Goal: Transaction & Acquisition: Subscribe to service/newsletter

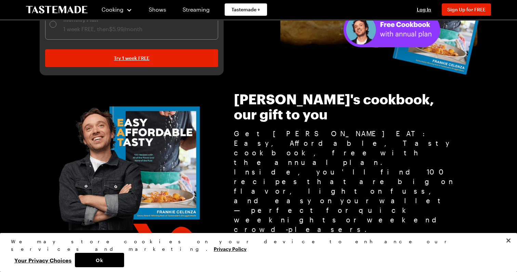
scroll to position [157, 0]
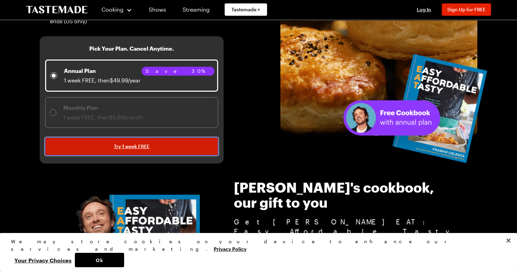
click at [92, 142] on link "Try 1 week FREE" at bounding box center [131, 146] width 173 height 18
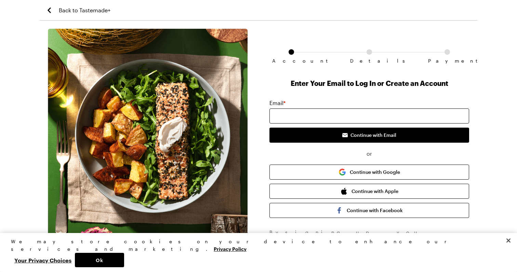
scroll to position [15, 0]
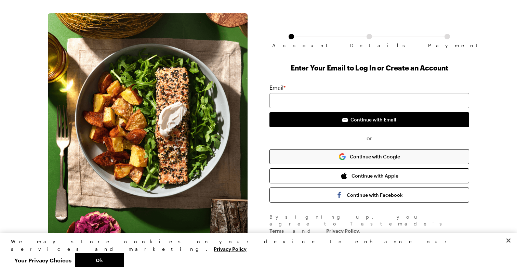
click at [301, 163] on button "Continue with Google" at bounding box center [369, 156] width 200 height 15
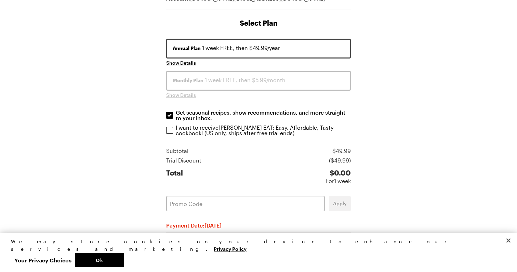
scroll to position [89, 0]
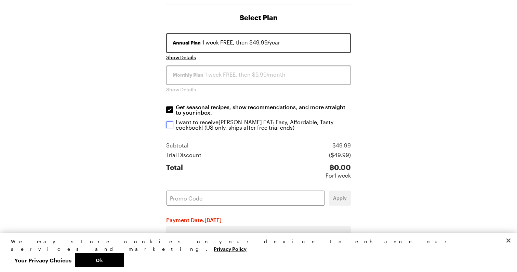
click at [171, 128] on input "I want to receive [PERSON_NAME] EAT: Easy, Affordable, Tasty cookbook ! (US onl…" at bounding box center [169, 124] width 7 height 7
checkbox input "true"
click at [170, 111] on input "Get seasonal recipes, show recommendations, and more straight to your inbox. Ge…" at bounding box center [169, 109] width 7 height 7
checkbox input "false"
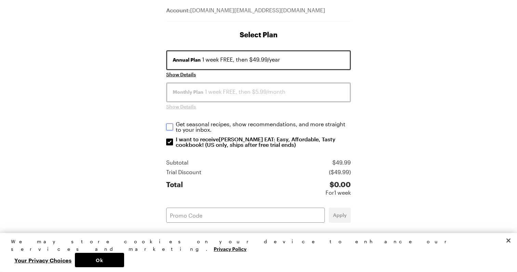
scroll to position [136, 0]
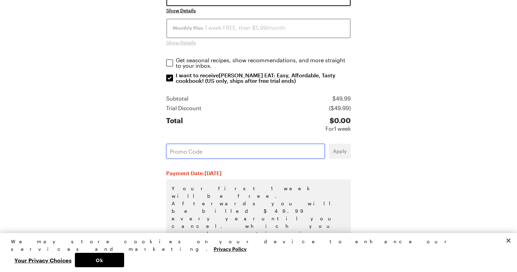
click at [229, 147] on input "text" at bounding box center [245, 150] width 159 height 15
paste input "T2UC6EBN"
type input "T2UC6EBN"
click at [345, 156] on button "Apply" at bounding box center [340, 150] width 22 height 15
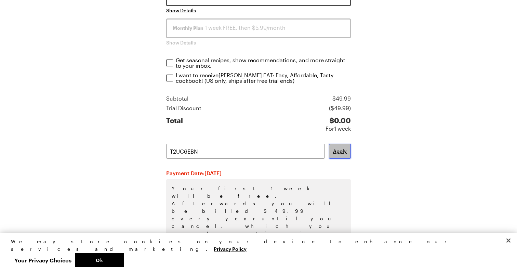
checkbox input "false"
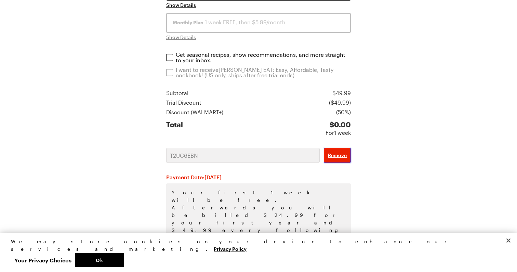
scroll to position [146, 0]
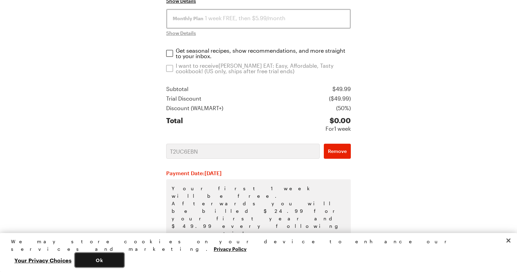
click at [124, 259] on button "Ok" at bounding box center [99, 259] width 49 height 14
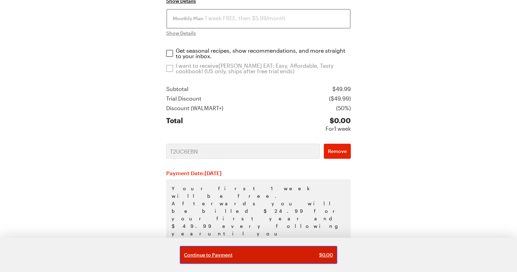
click at [245, 256] on div "Continue to Payment $ 0.00" at bounding box center [258, 254] width 149 height 7
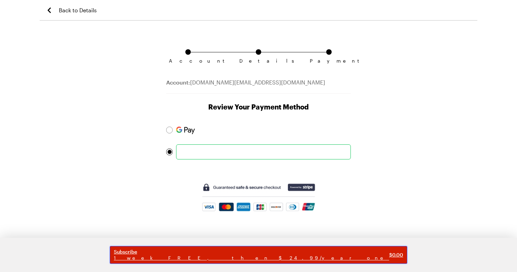
click at [245, 250] on span "Subscribe" at bounding box center [251, 251] width 275 height 6
